Goal: Book appointment/travel/reservation

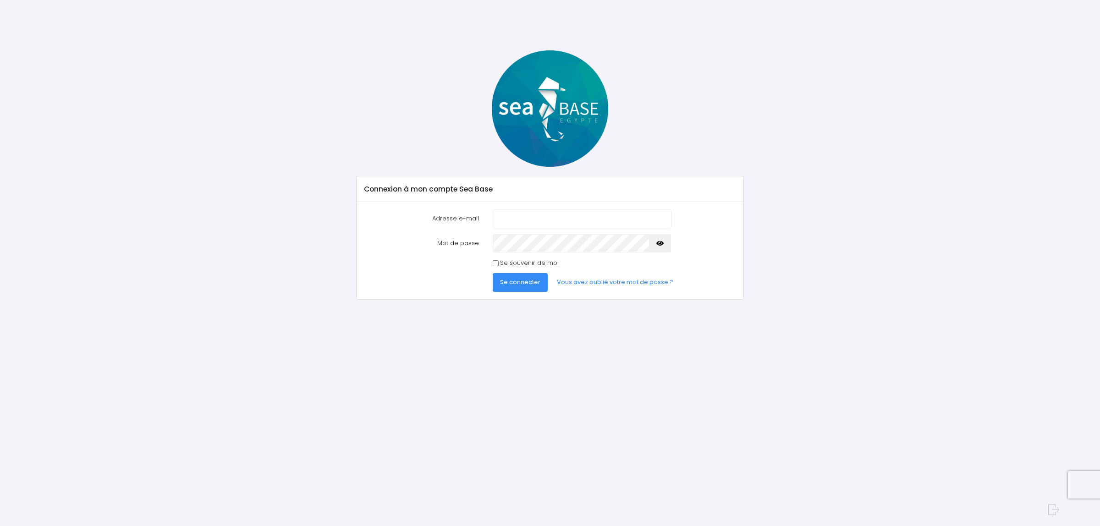
type input "france@h2ovoyage.com"
click at [517, 283] on span "Se connecter" at bounding box center [520, 282] width 40 height 9
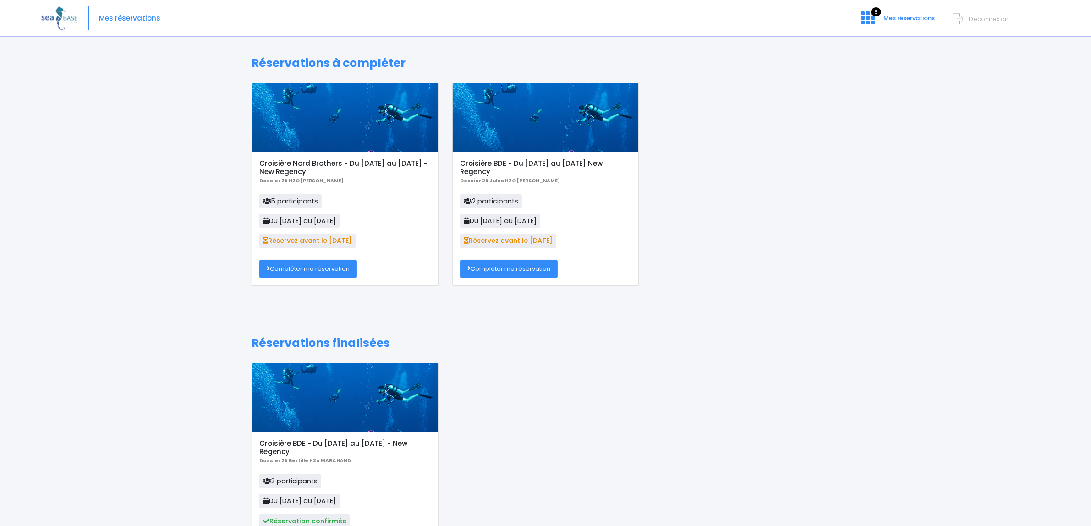
click at [335, 269] on link "Compléter ma réservation" at bounding box center [308, 269] width 98 height 18
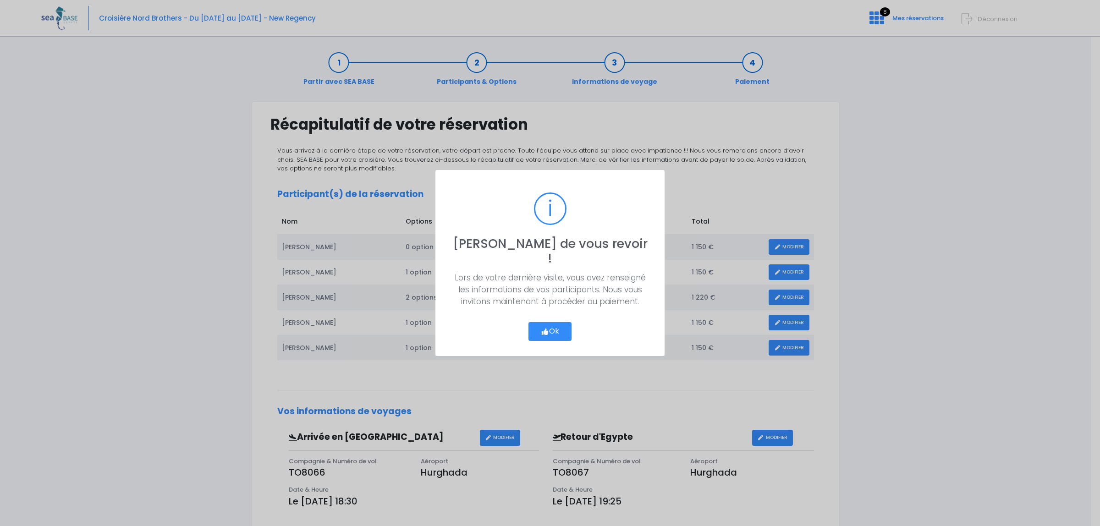
click at [550, 322] on button "Ok" at bounding box center [549, 331] width 43 height 19
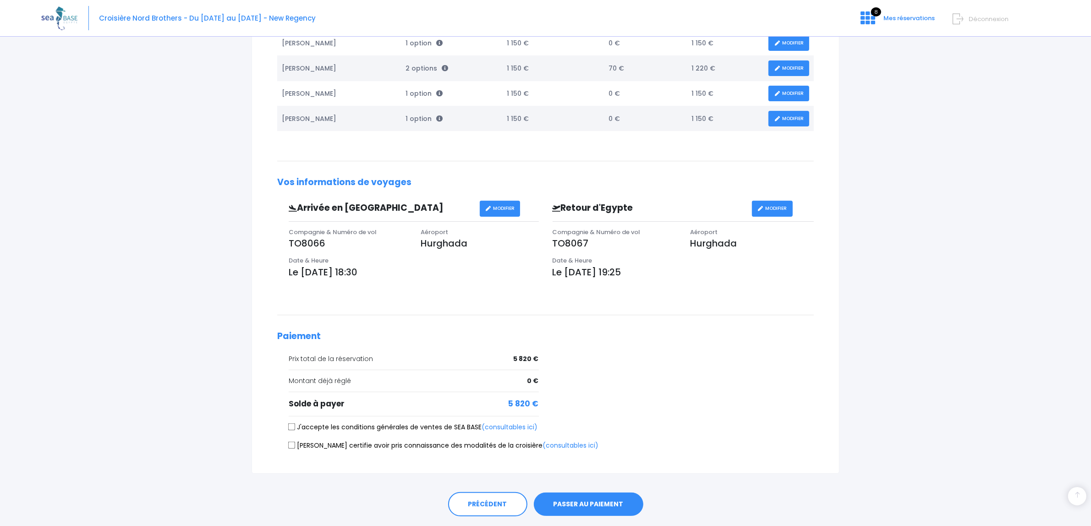
scroll to position [258, 0]
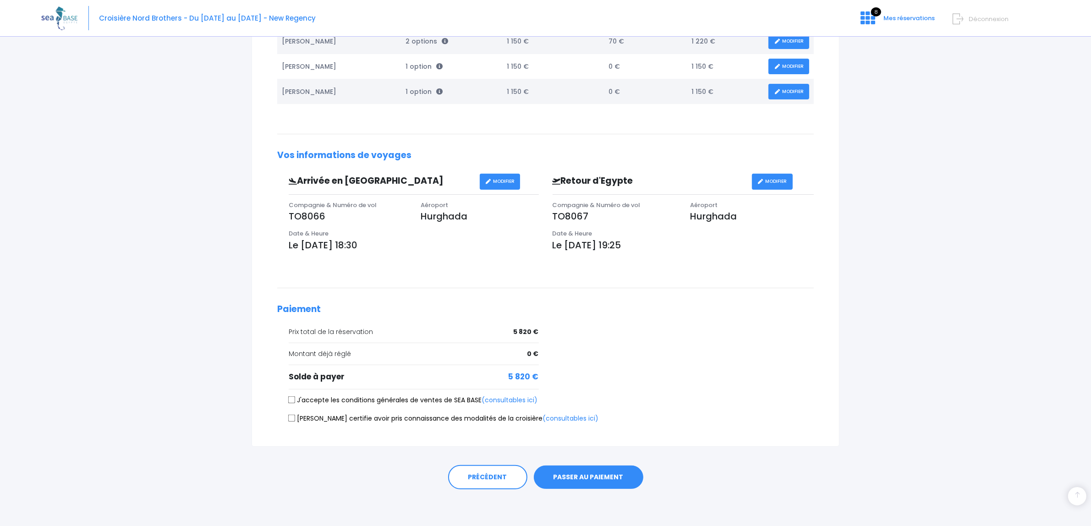
click at [307, 397] on label "J'accepte les conditions générales de ventes de SEA BASE (consultables ici)" at bounding box center [413, 400] width 249 height 10
click at [296, 397] on input "J'accepte les conditions générales de ventes de SEA BASE (consultables ici)" at bounding box center [291, 399] width 7 height 7
checkbox input "true"
click at [289, 417] on input "Je certifie avoir pris connaissance des modalités de la croisière (consultables…" at bounding box center [291, 418] width 7 height 7
checkbox input "true"
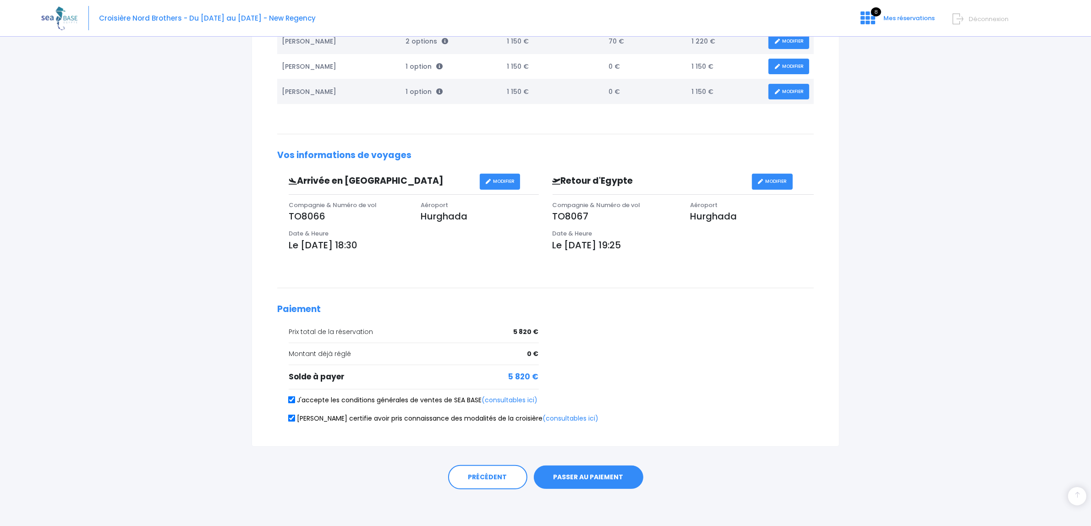
click at [575, 476] on button "PASSER AU PAIEMENT" at bounding box center [589, 478] width 110 height 24
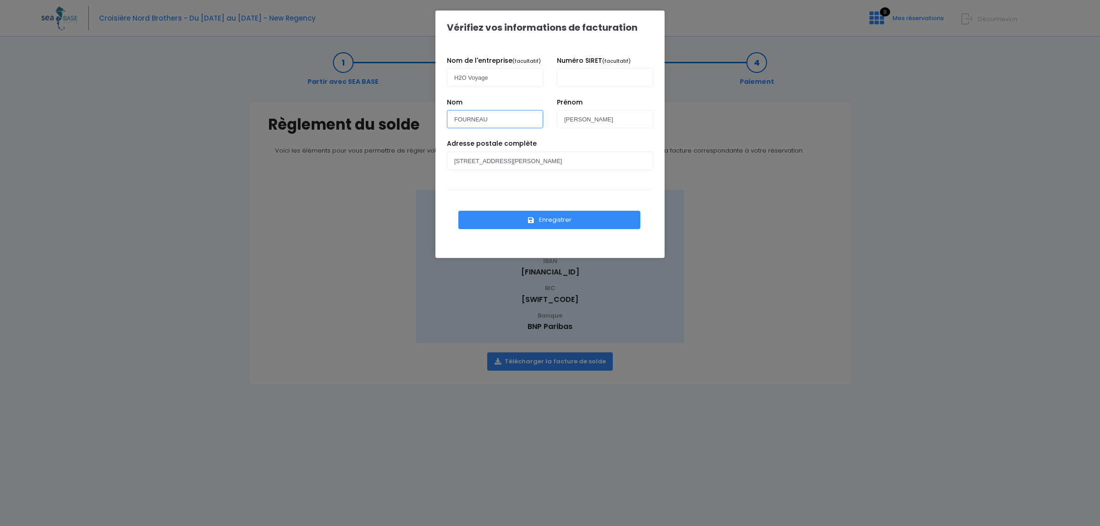
drag, startPoint x: 488, startPoint y: 126, endPoint x: 431, endPoint y: 120, distance: 58.1
click at [427, 120] on div "Vérifiez vos informations de facturation Nom de l'entreprise (facultatif) H2O V…" at bounding box center [550, 263] width 1100 height 526
type input "MARCHETEAU"
drag, startPoint x: 589, startPoint y: 119, endPoint x: 545, endPoint y: 118, distance: 44.0
click at [545, 118] on div "Nom MARCHETEAU Prénom Jules" at bounding box center [550, 119] width 220 height 42
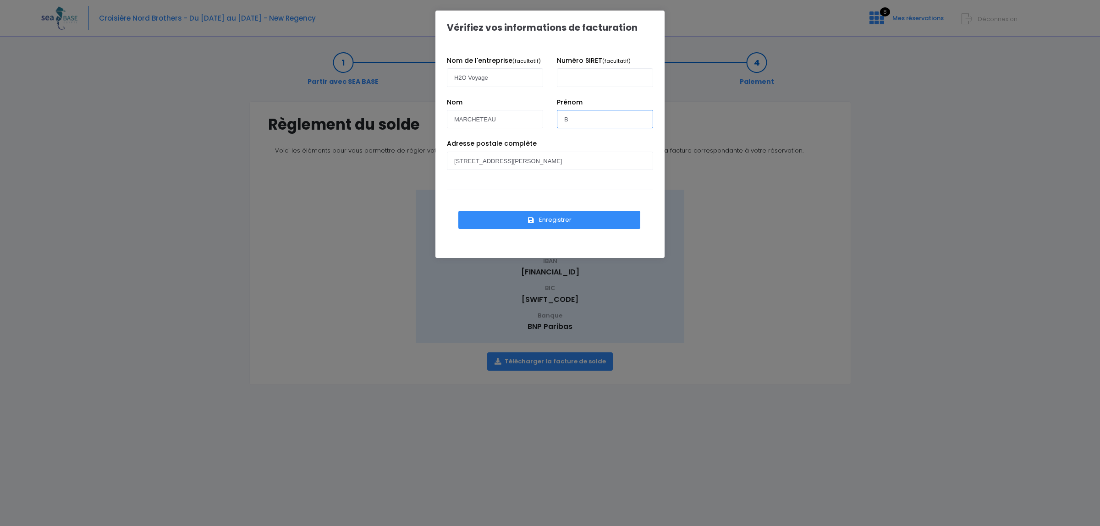
type input "[PERSON_NAME]"
click at [530, 212] on button "Enregistrer" at bounding box center [549, 220] width 182 height 18
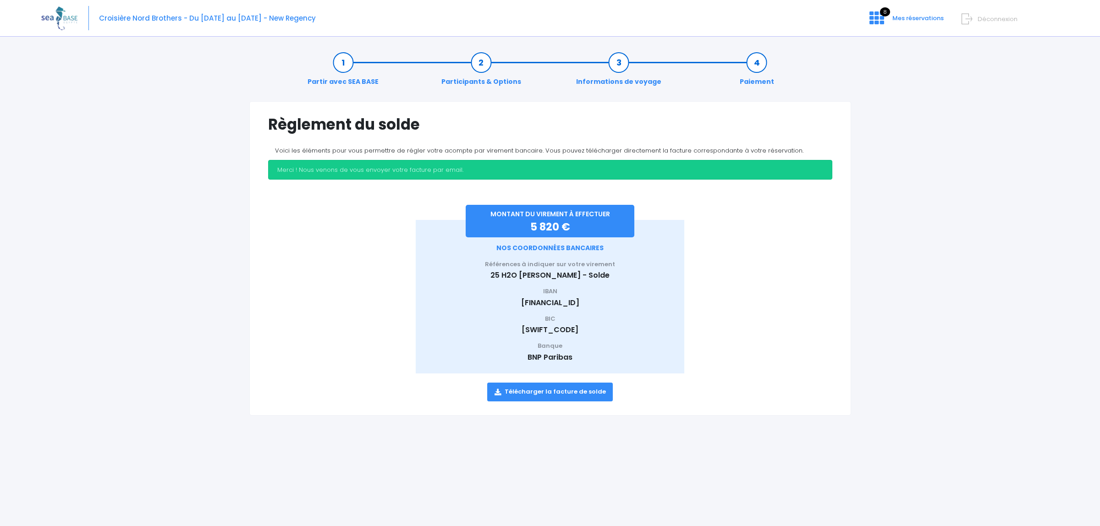
click at [576, 391] on link "Télécharger la facture de solde" at bounding box center [550, 392] width 126 height 18
